Goal: Submit feedback/report problem

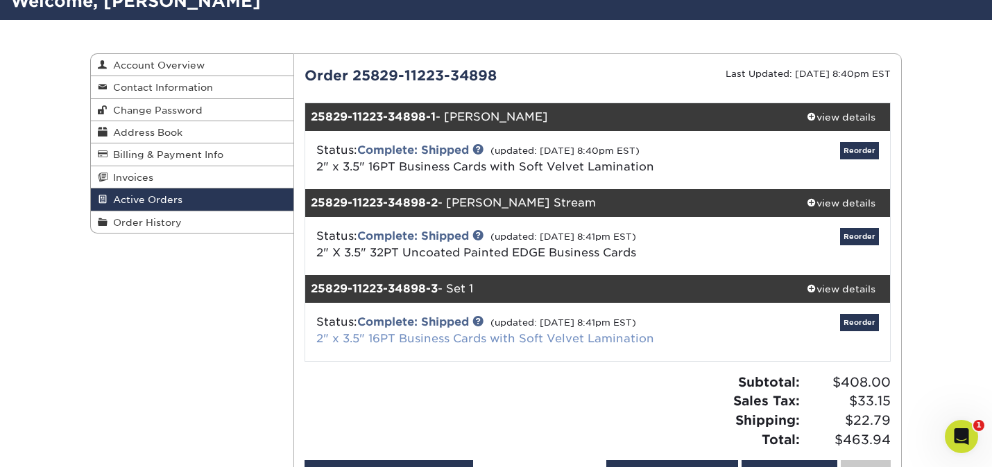
click at [424, 340] on link "2" x 3.5" 16PT Business Cards with Soft Velvet Lamination" at bounding box center [485, 338] width 338 height 13
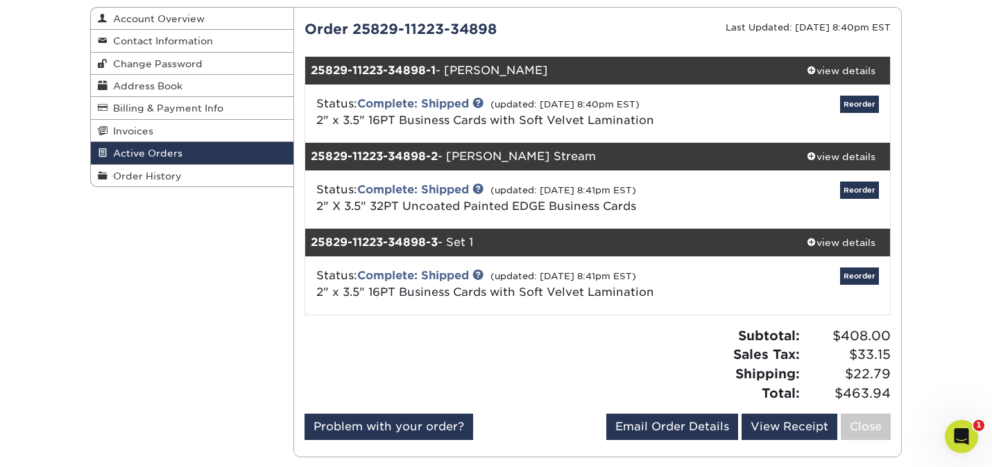
scroll to position [129, 0]
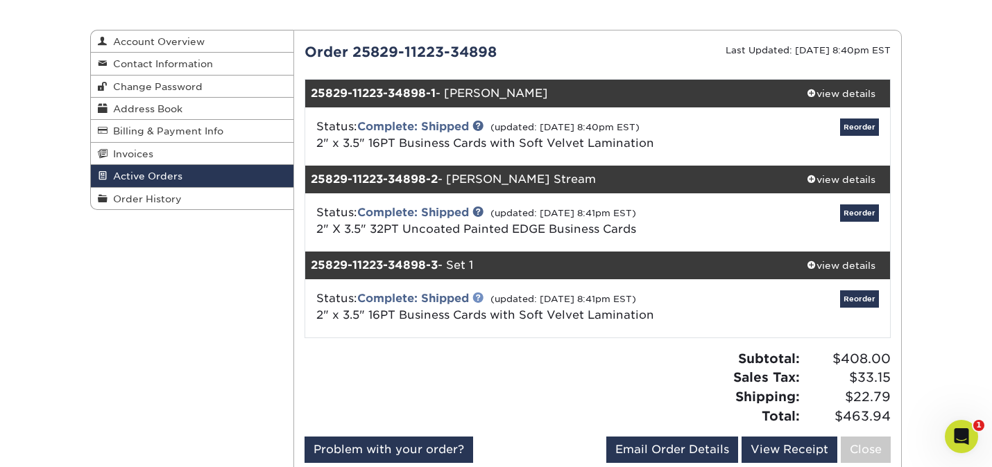
click at [483, 297] on link at bounding box center [477, 297] width 11 height 11
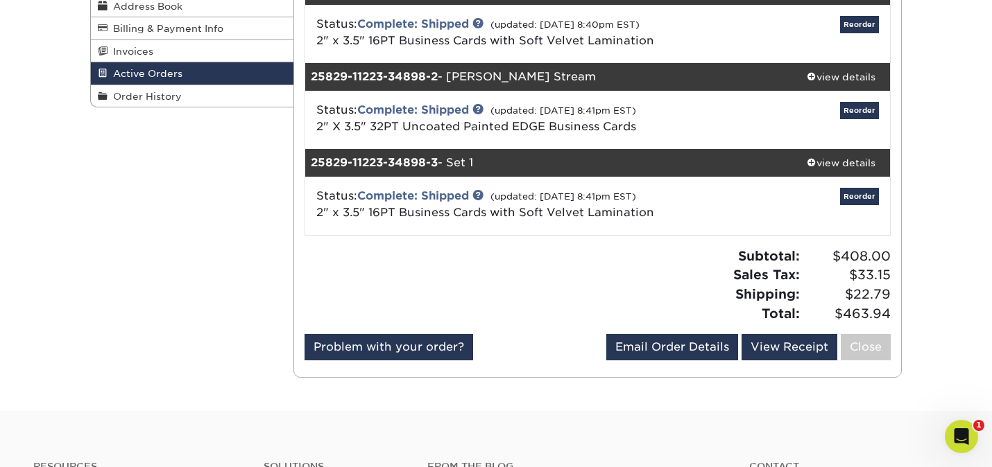
scroll to position [234, 0]
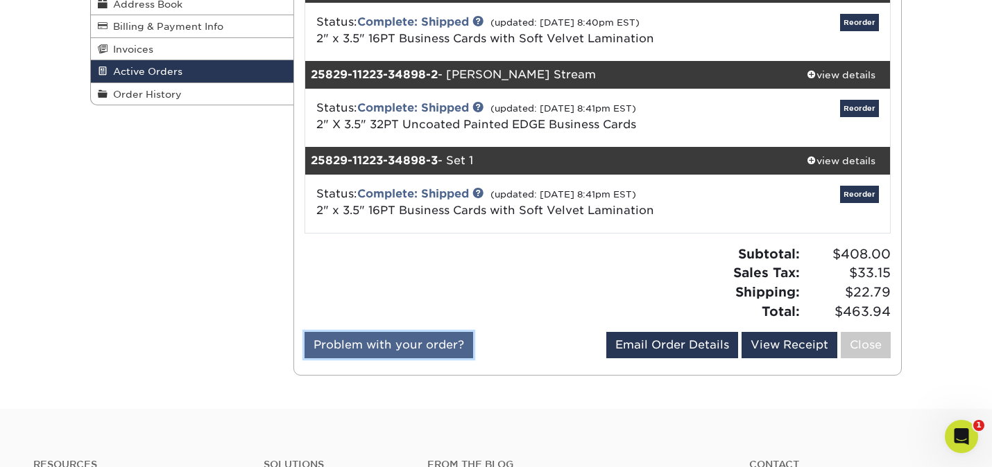
click at [394, 346] on link "Problem with your order?" at bounding box center [388, 345] width 169 height 26
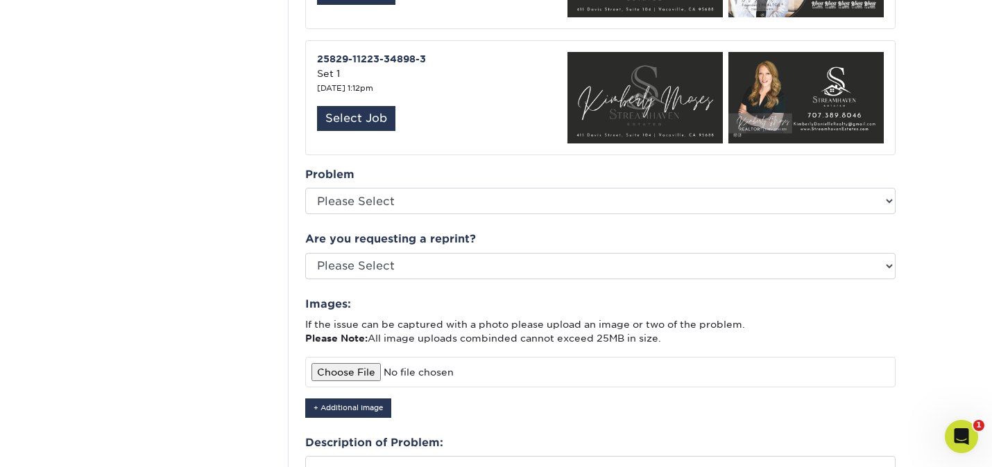
scroll to position [632, 0]
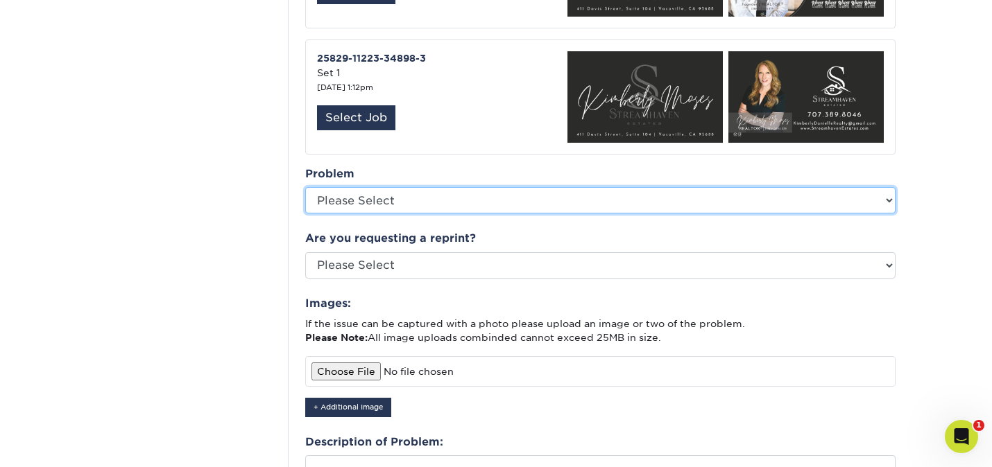
click at [377, 187] on select "Please Select Coating Missing Images Bindery Color Cutting Missing Hardware Shi…" at bounding box center [600, 200] width 590 height 26
click at [305, 187] on select "Please Select Coating Missing Images Bindery Color Cutting Missing Hardware Shi…" at bounding box center [600, 200] width 590 height 26
click at [361, 198] on select "Please Select Coating Missing Images Bindery Color Cutting Missing Hardware Shi…" at bounding box center [600, 200] width 590 height 26
select select "Other: Please Describe"
click at [305, 187] on select "Please Select Coating Missing Images Bindery Color Cutting Missing Hardware Shi…" at bounding box center [600, 200] width 590 height 26
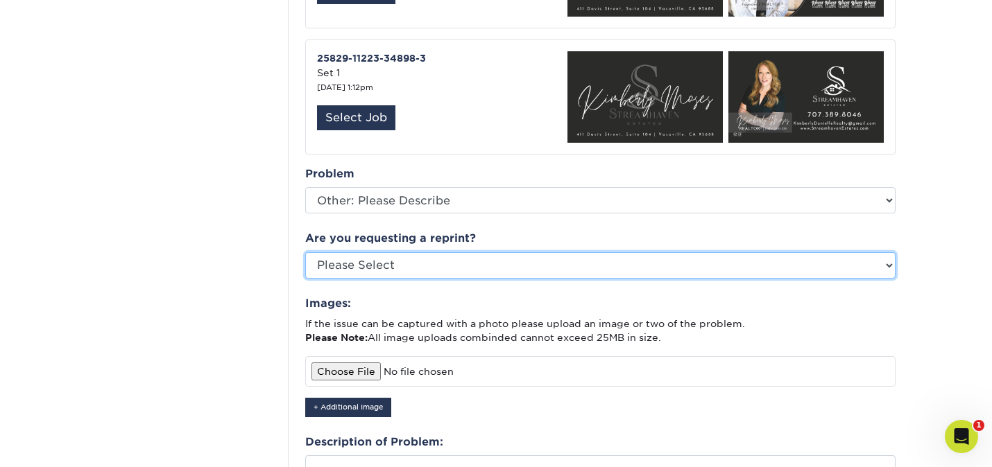
click at [368, 253] on select "Please Select Yes No Other" at bounding box center [600, 265] width 590 height 26
click at [305, 252] on select "Please Select Yes No Other" at bounding box center [600, 265] width 590 height 26
click at [356, 259] on select "Please Select Yes No Other" at bounding box center [600, 265] width 590 height 26
select select "other"
click at [305, 252] on select "Please Select Yes No Other" at bounding box center [600, 265] width 590 height 26
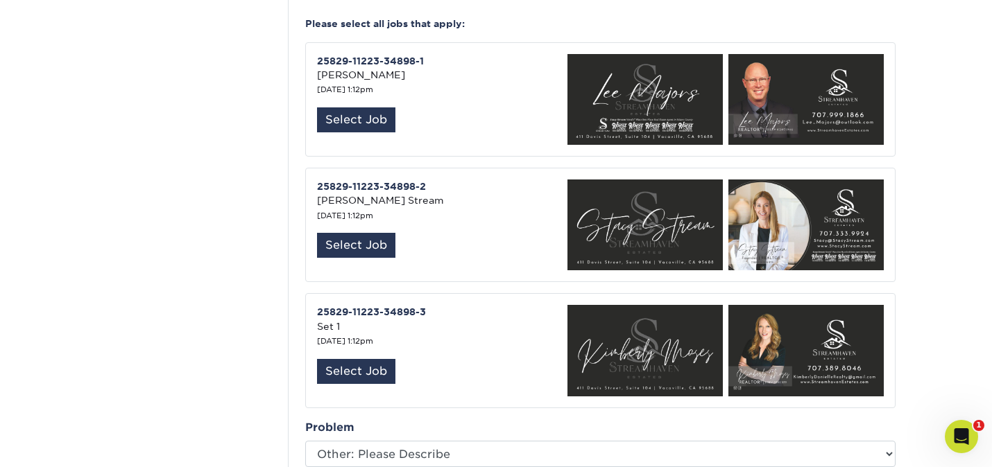
scroll to position [381, 0]
